Goal: Check status: Check status

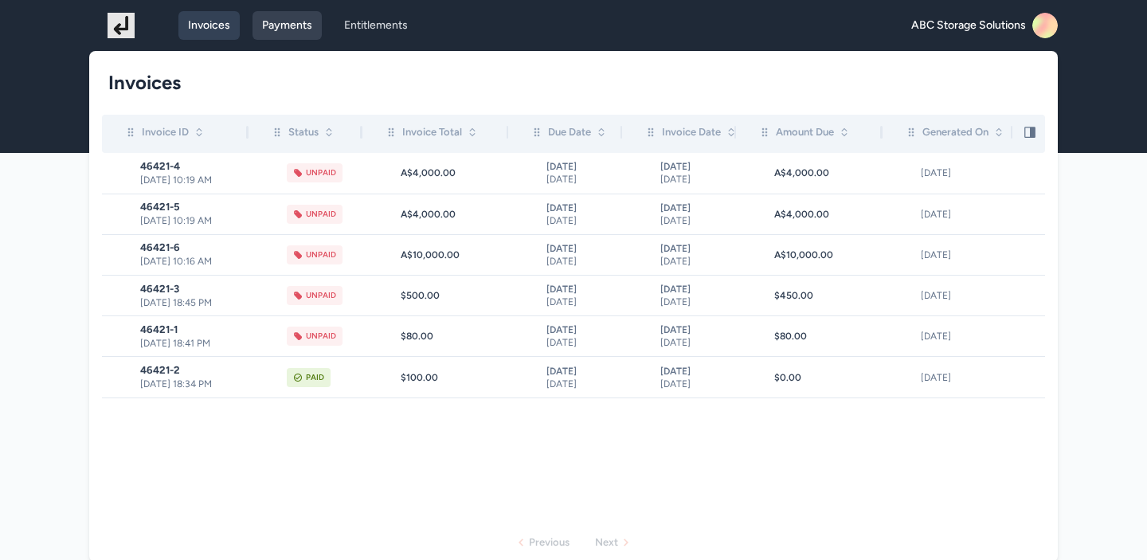
click at [292, 30] on link "Payments" at bounding box center [287, 25] width 69 height 29
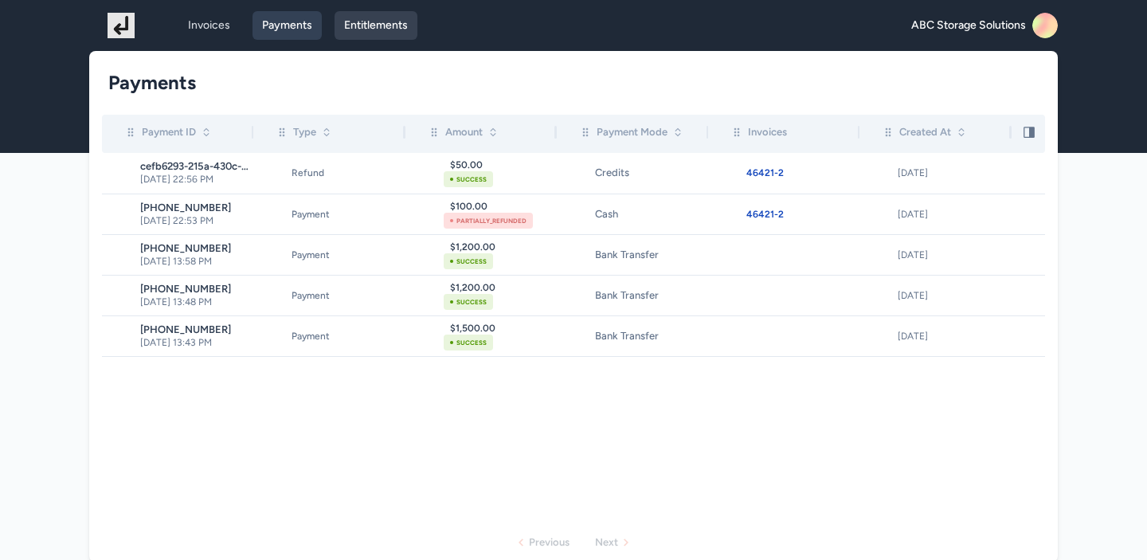
click at [378, 36] on link "Entitlements" at bounding box center [376, 25] width 83 height 29
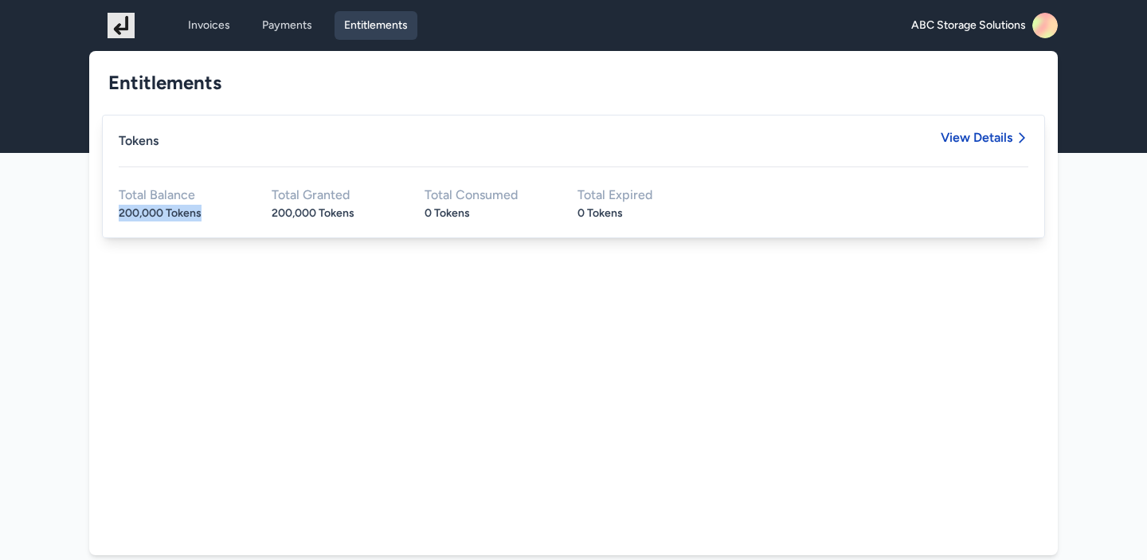
drag, startPoint x: 119, startPoint y: 214, endPoint x: 232, endPoint y: 213, distance: 113.1
click at [233, 213] on div "200,000 Tokens" at bounding box center [182, 213] width 127 height 17
drag, startPoint x: 262, startPoint y: 213, endPoint x: 372, endPoint y: 217, distance: 110.0
click at [373, 217] on div "Total Balance 200,000 Tokens Total Granted 200,000 Tokens Total Consumed 0 Toke…" at bounding box center [574, 205] width 910 height 33
drag, startPoint x: 416, startPoint y: 217, endPoint x: 520, endPoint y: 217, distance: 104.4
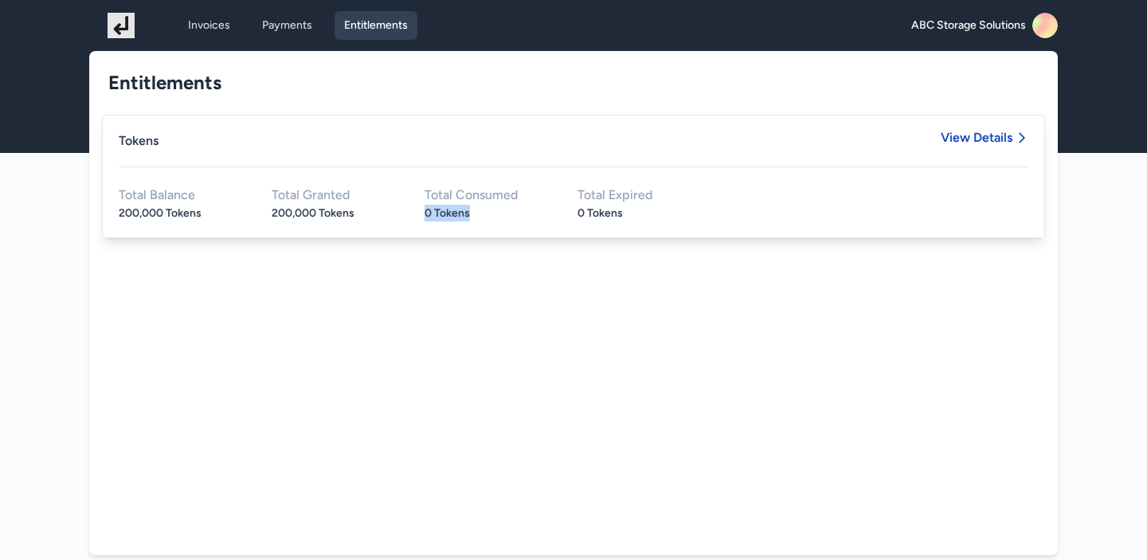
click at [522, 217] on div "Total Balance 200,000 Tokens Total Granted 200,000 Tokens Total Consumed 0 Toke…" at bounding box center [574, 205] width 910 height 33
drag, startPoint x: 568, startPoint y: 212, endPoint x: 671, endPoint y: 213, distance: 102.8
click at [672, 213] on div "Total Balance 200,000 Tokens Total Granted 200,000 Tokens Total Consumed 0 Toke…" at bounding box center [574, 205] width 910 height 33
click at [956, 145] on span "View Details" at bounding box center [985, 148] width 88 height 35
click at [977, 140] on span "View Details" at bounding box center [977, 137] width 72 height 13
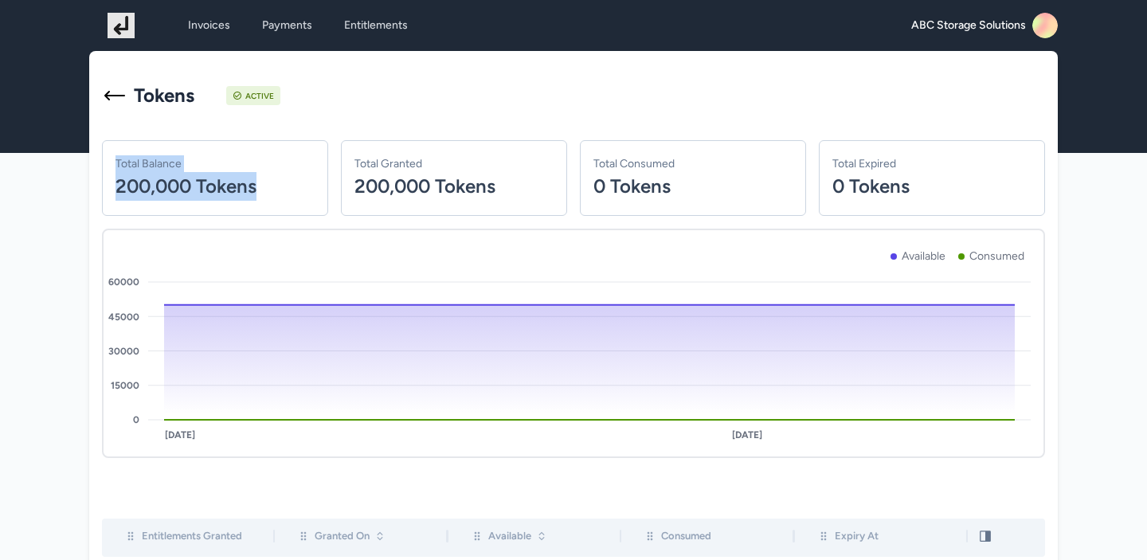
drag, startPoint x: 271, startPoint y: 202, endPoint x: 108, endPoint y: 169, distance: 166.7
click at [108, 169] on div "Total Balance 200,000 Tokens" at bounding box center [215, 178] width 226 height 76
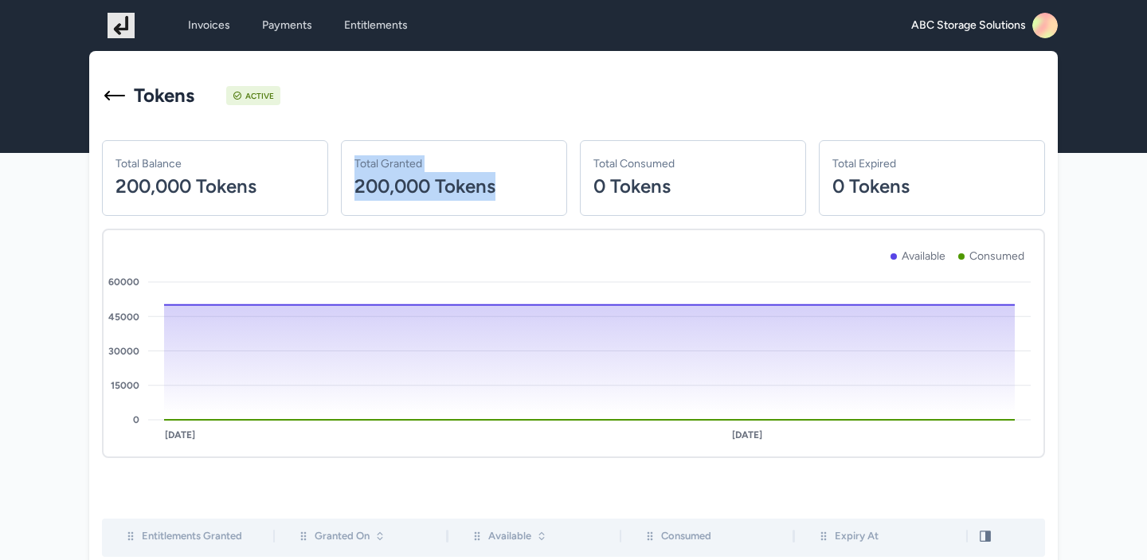
drag, startPoint x: 522, startPoint y: 191, endPoint x: 402, endPoint y: 130, distance: 134.3
click at [349, 146] on div "Total Granted 200,000 Tokens" at bounding box center [454, 178] width 226 height 76
drag, startPoint x: 672, startPoint y: 192, endPoint x: 570, endPoint y: 151, distance: 109.8
click at [570, 151] on div "Total Balance 200,000 Tokens Total Granted 200,000 Tokens Total Consumed 0 Toke…" at bounding box center [573, 178] width 943 height 76
click at [711, 203] on div "Total Consumed 0 Tokens" at bounding box center [693, 178] width 226 height 76
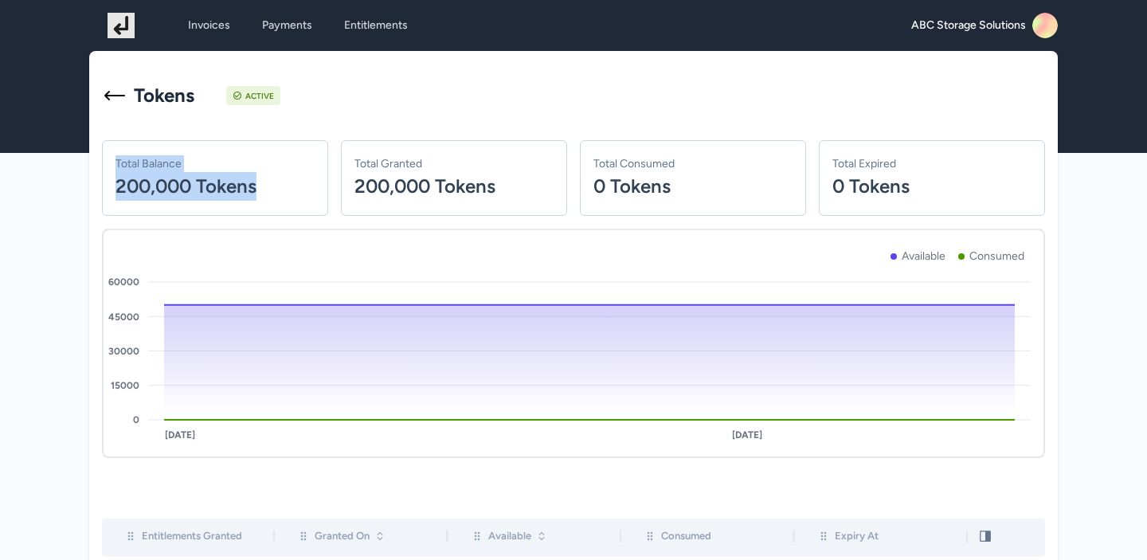
drag, startPoint x: 276, startPoint y: 179, endPoint x: 116, endPoint y: 165, distance: 160.8
click at [116, 165] on div "Total Balance 200,000 Tokens" at bounding box center [215, 178] width 226 height 76
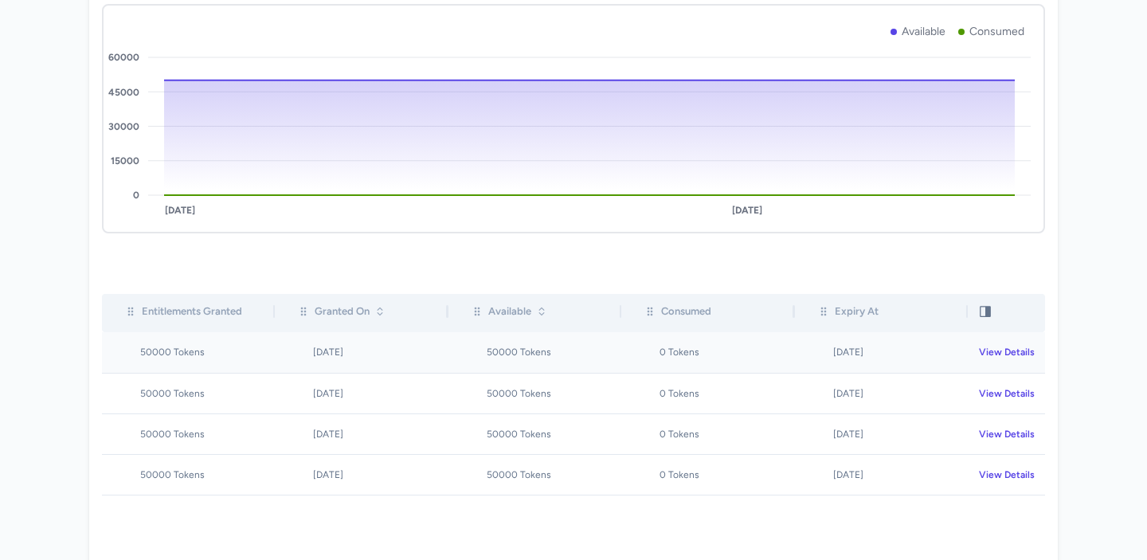
click at [997, 356] on div "View Details" at bounding box center [1011, 352] width 65 height 13
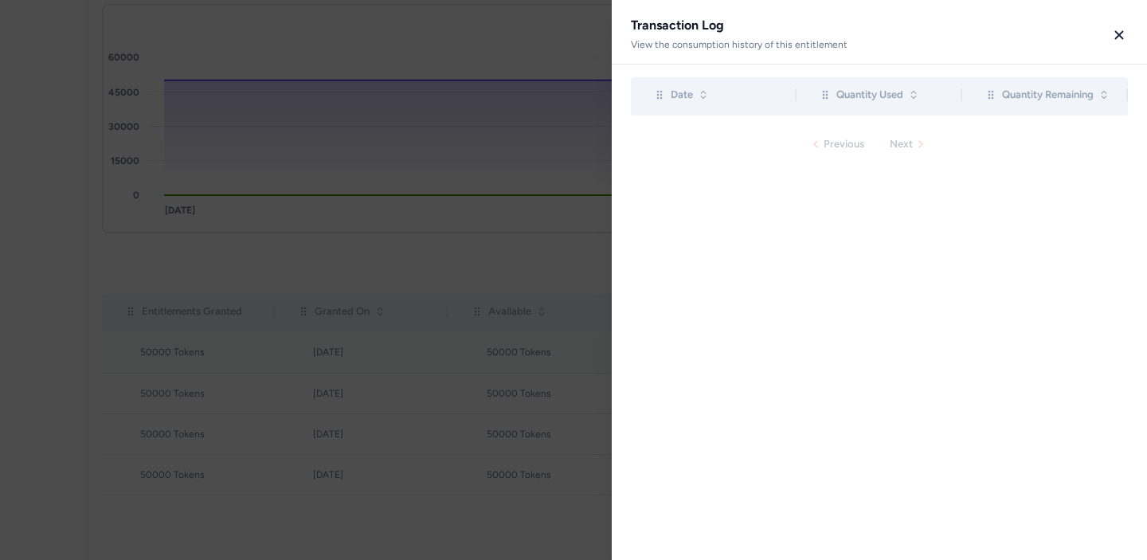
click at [1125, 45] on button "button" at bounding box center [1120, 35] width 18 height 38
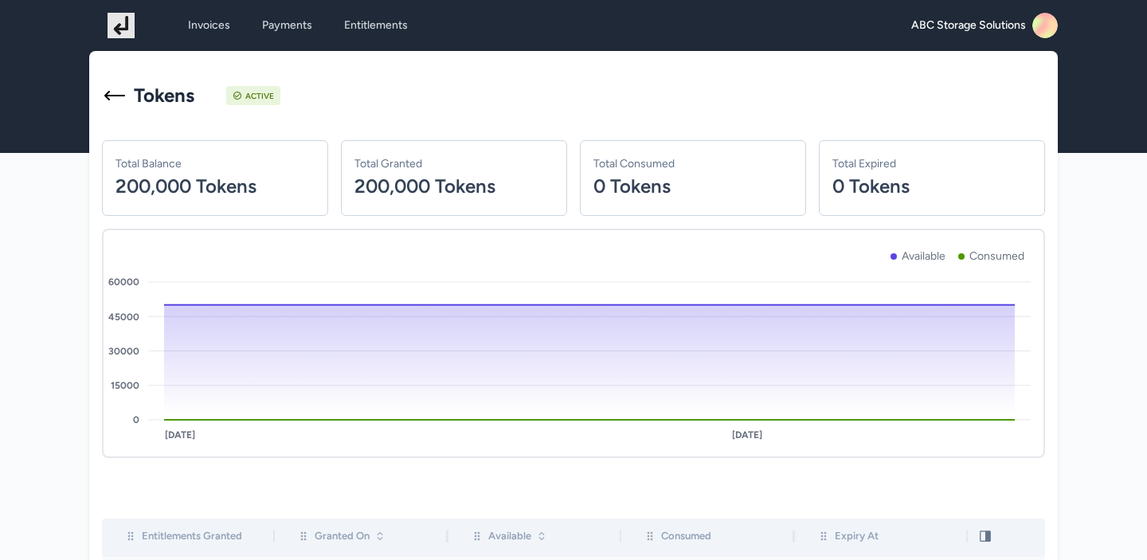
click at [119, 98] on icon at bounding box center [114, 95] width 25 height 25
